Goal: Task Accomplishment & Management: Manage account settings

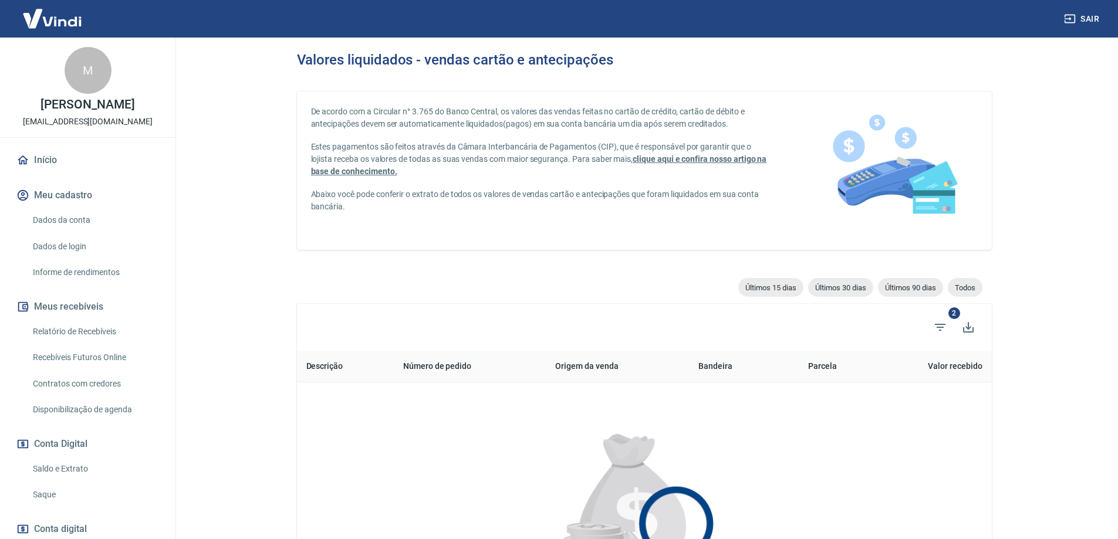
click at [46, 495] on link "Saque" at bounding box center [94, 495] width 133 height 24
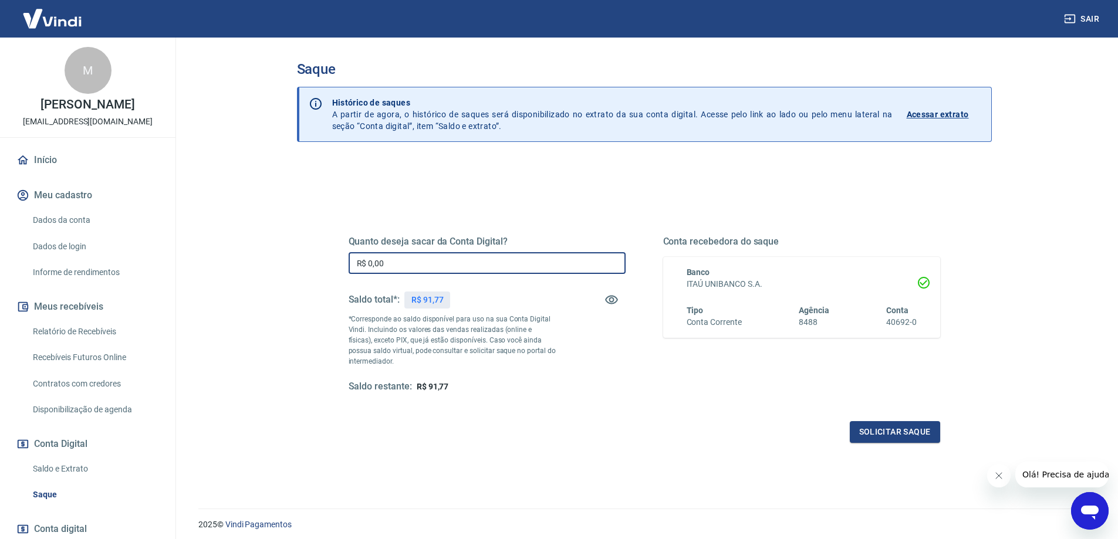
click at [392, 268] on input "R$ 0,00" at bounding box center [487, 263] width 277 height 22
type input "R$ 91,77"
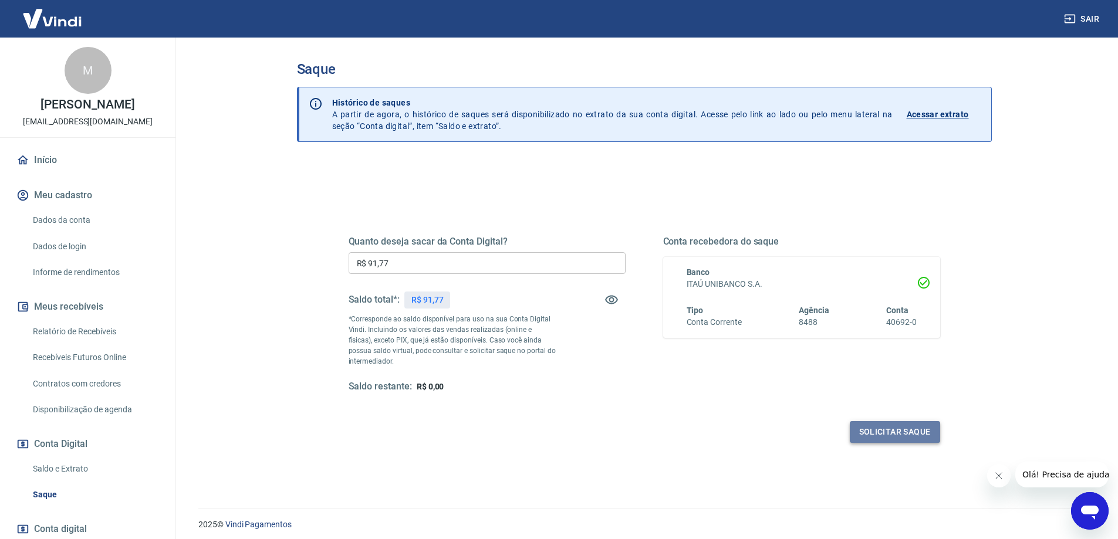
click at [875, 429] on button "Solicitar saque" at bounding box center [895, 432] width 90 height 22
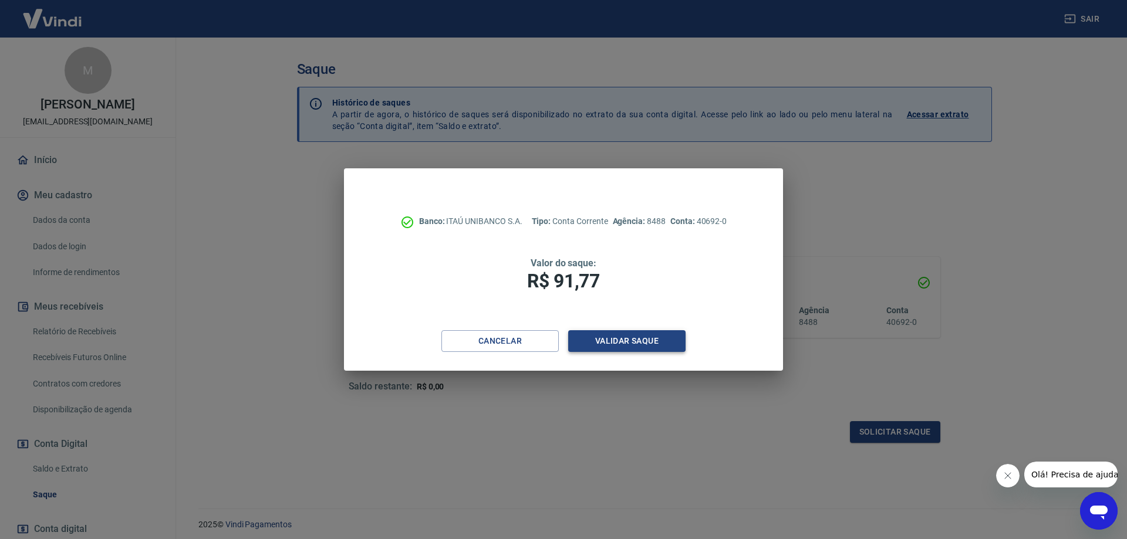
click at [634, 343] on button "Validar saque" at bounding box center [626, 342] width 117 height 22
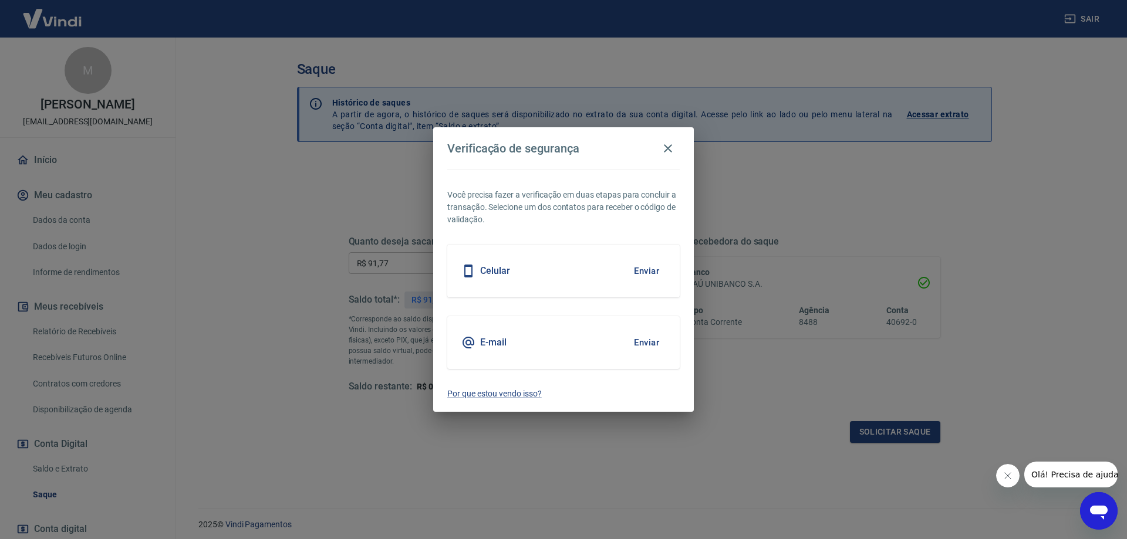
click at [640, 267] on button "Enviar" at bounding box center [647, 271] width 38 height 25
click at [656, 272] on button "Enviar" at bounding box center [647, 271] width 38 height 25
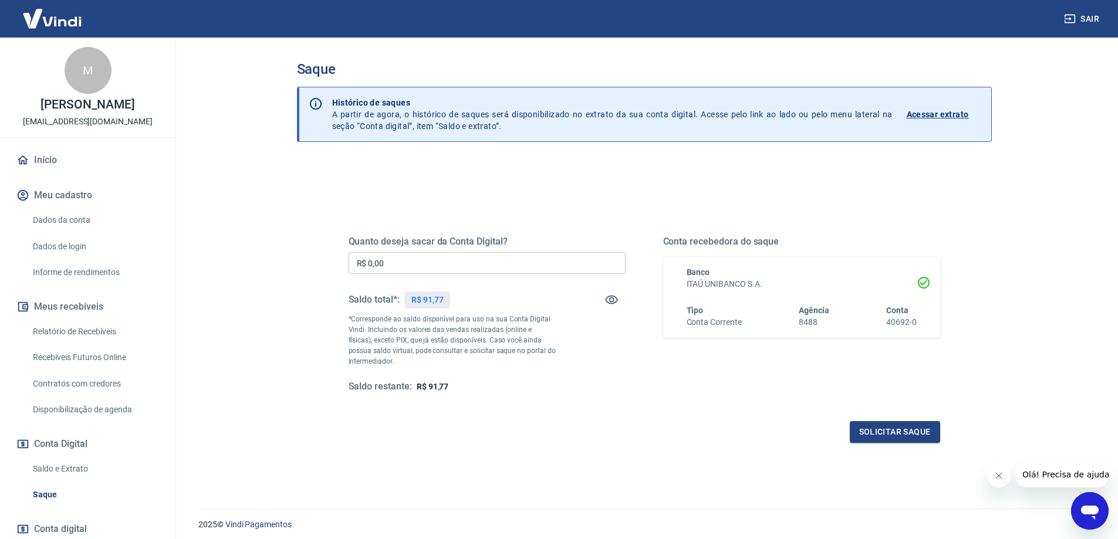
click at [387, 260] on input "R$ 0,00" at bounding box center [487, 263] width 277 height 22
type input "R$ 91,77"
click at [898, 429] on button "Solicitar saque" at bounding box center [895, 432] width 90 height 22
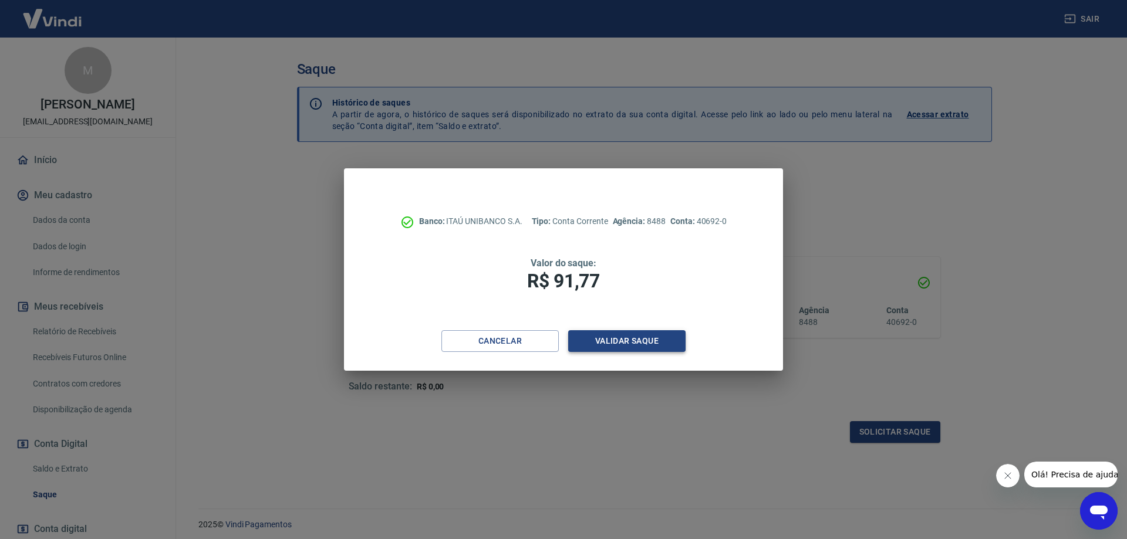
click at [629, 343] on button "Validar saque" at bounding box center [626, 342] width 117 height 22
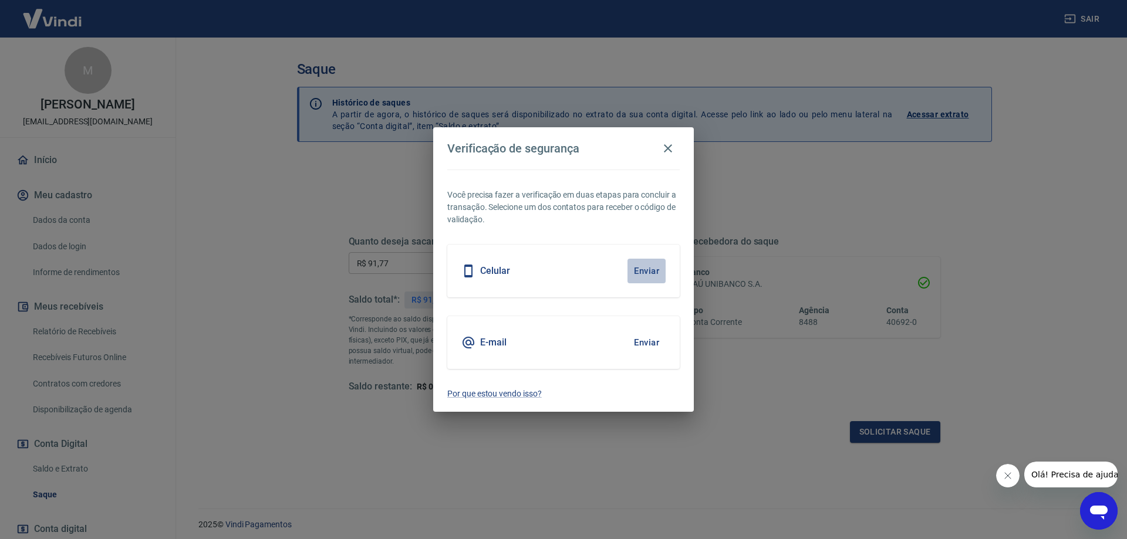
click at [660, 262] on button "Enviar" at bounding box center [647, 271] width 38 height 25
click at [649, 267] on button "Enviar" at bounding box center [647, 271] width 38 height 25
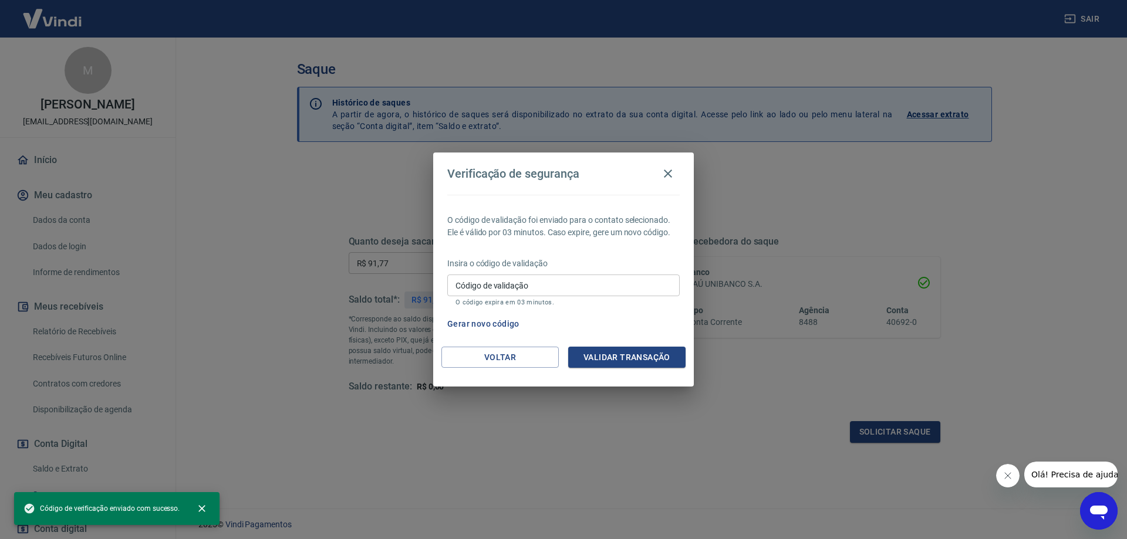
click at [591, 284] on input "Código de validação" at bounding box center [563, 286] width 232 height 22
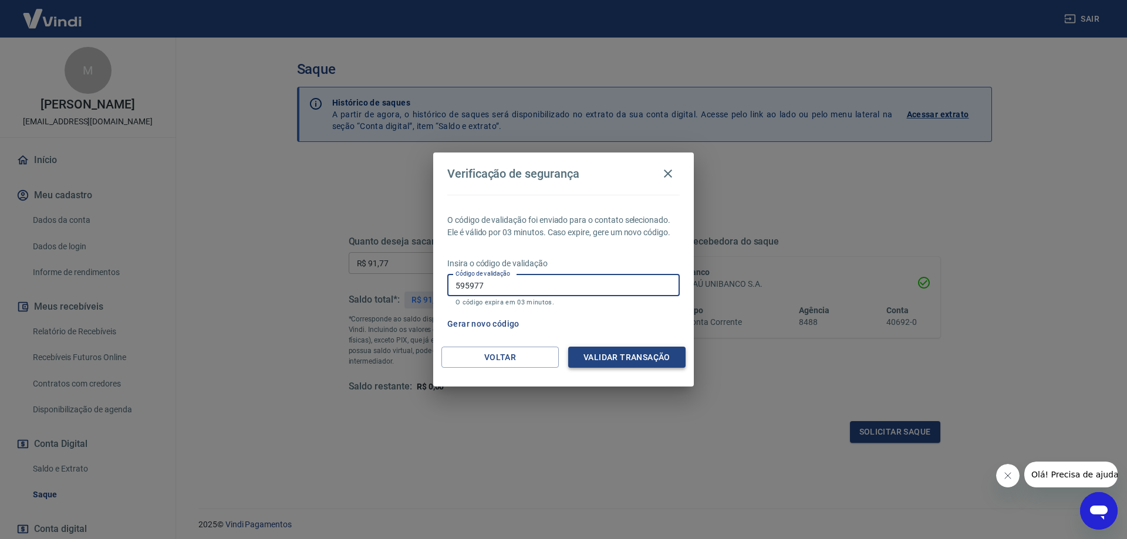
click at [603, 355] on button "Validar transação" at bounding box center [626, 358] width 117 height 22
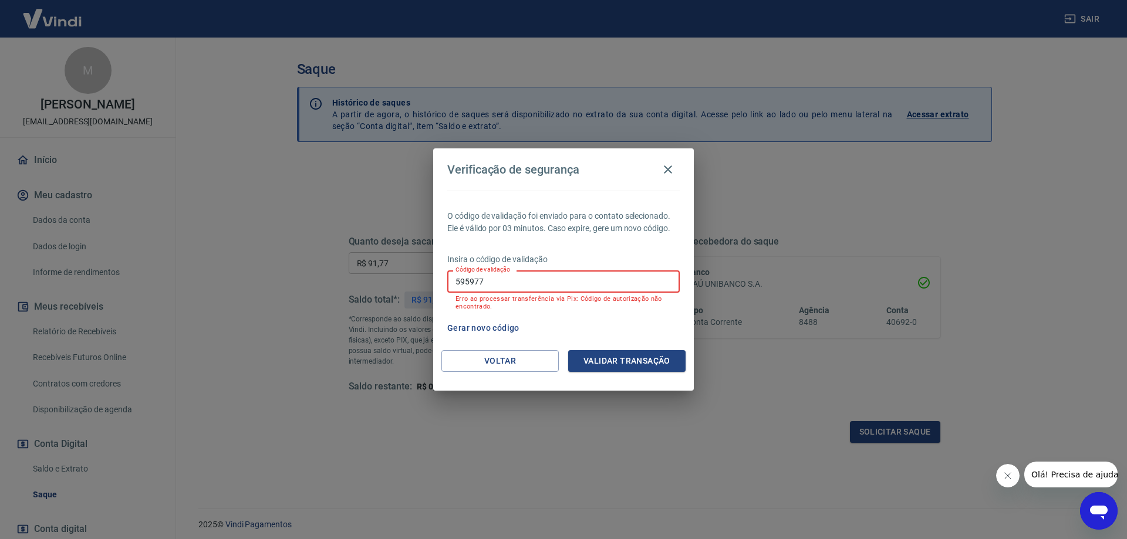
drag, startPoint x: 498, startPoint y: 282, endPoint x: 365, endPoint y: 268, distance: 134.6
click at [365, 268] on div "Verificação de segurança O código de validação foi enviado para o contato selec…" at bounding box center [563, 269] width 1127 height 539
type input "185594"
click at [605, 359] on button "Validar transação" at bounding box center [626, 361] width 117 height 22
